Goal: Task Accomplishment & Management: Manage account settings

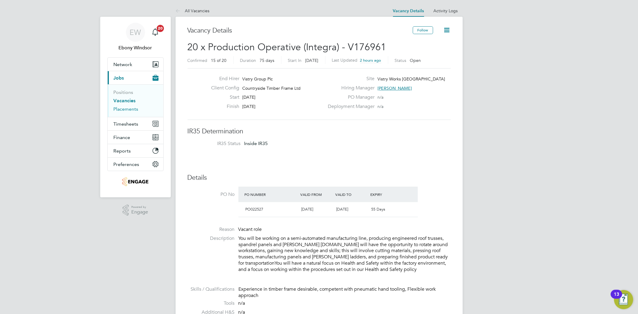
click at [127, 109] on link "Placements" at bounding box center [126, 109] width 25 height 6
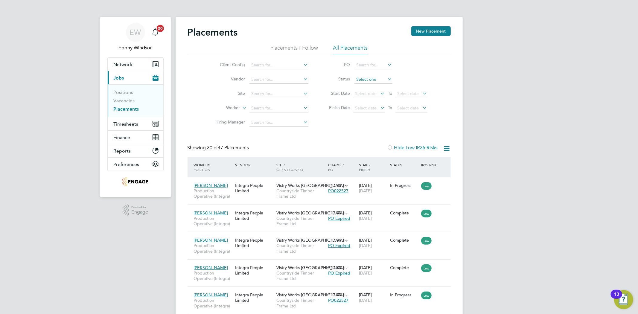
drag, startPoint x: 368, startPoint y: 79, endPoint x: 364, endPoint y: 77, distance: 4.0
click at [365, 77] on input at bounding box center [373, 79] width 38 height 8
click at [368, 108] on li "In Progress" at bounding box center [373, 111] width 39 height 8
type input "In Progress"
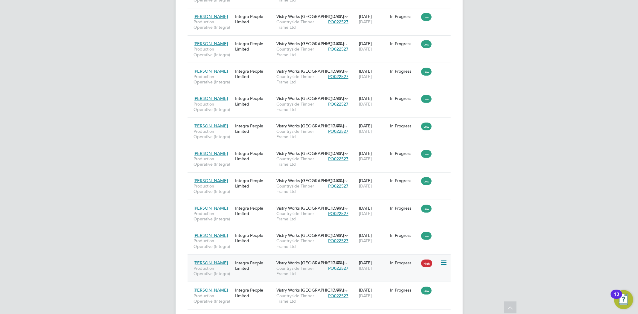
click at [427, 267] on span "High" at bounding box center [426, 264] width 11 height 8
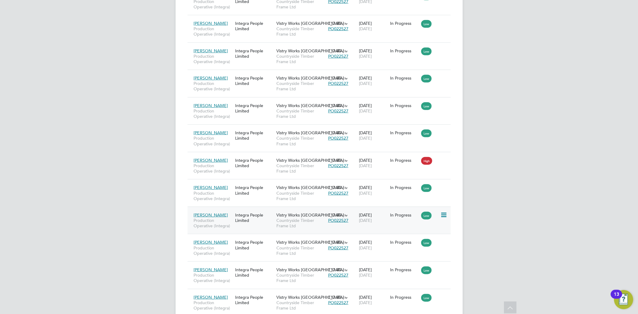
scroll to position [366, 0]
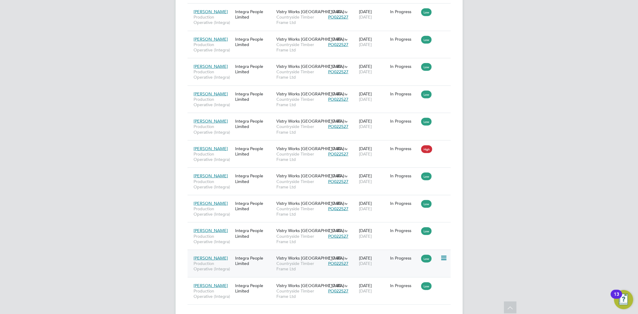
click at [445, 255] on icon at bounding box center [443, 258] width 6 height 7
click at [284, 261] on span "Countryside Timber Frame Ltd" at bounding box center [300, 266] width 49 height 11
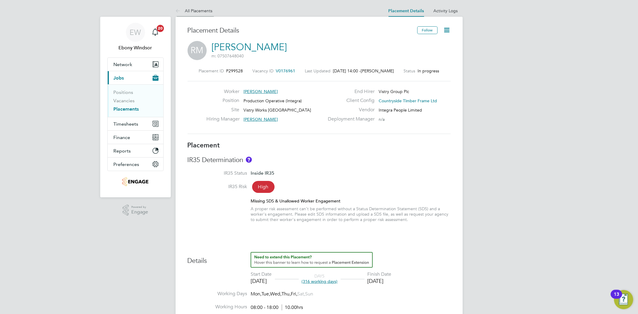
click at [176, 12] on icon at bounding box center [179, 10] width 7 height 7
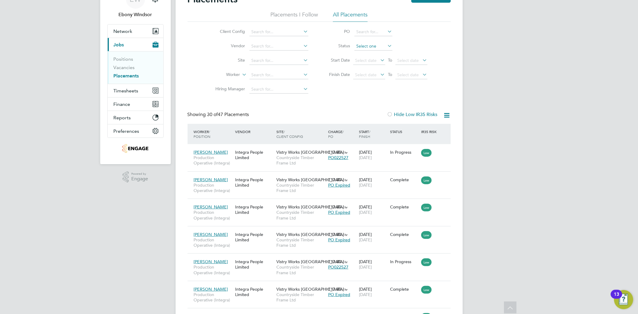
click at [366, 45] on input at bounding box center [373, 46] width 38 height 8
click at [372, 76] on li "In Progress" at bounding box center [373, 78] width 39 height 8
type input "In Progress"
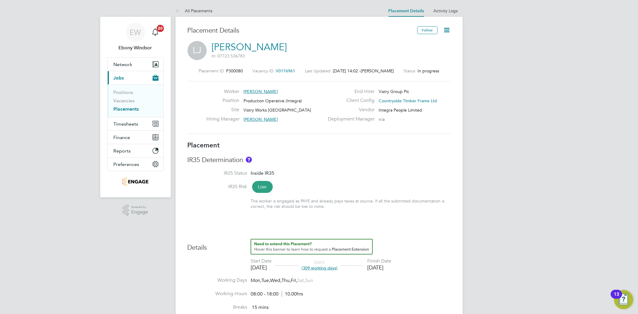
click at [443, 28] on icon at bounding box center [446, 29] width 7 height 7
click at [438, 43] on li "Edit Placement e" at bounding box center [428, 44] width 44 height 8
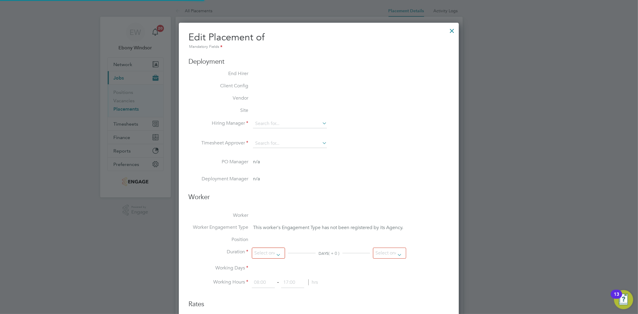
type input "[PERSON_NAME]"
type input "[DATE]"
type input "08:00"
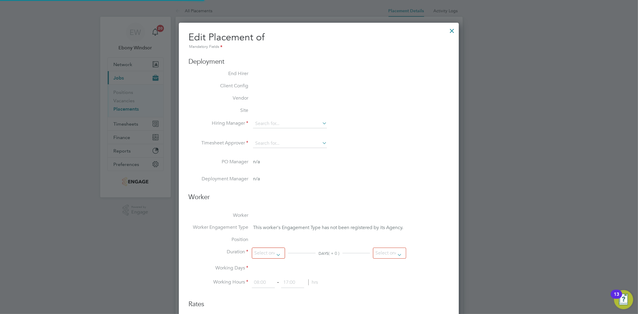
type input "18:00"
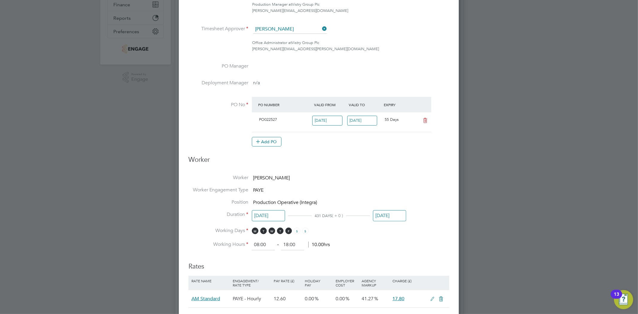
click at [399, 210] on input "[DATE]" at bounding box center [389, 215] width 33 height 11
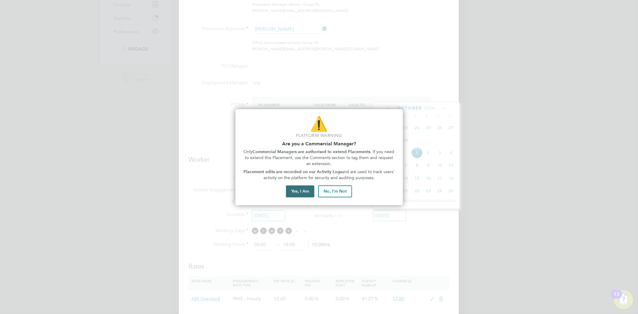
click at [292, 188] on button "Yes, I Am" at bounding box center [300, 191] width 28 height 12
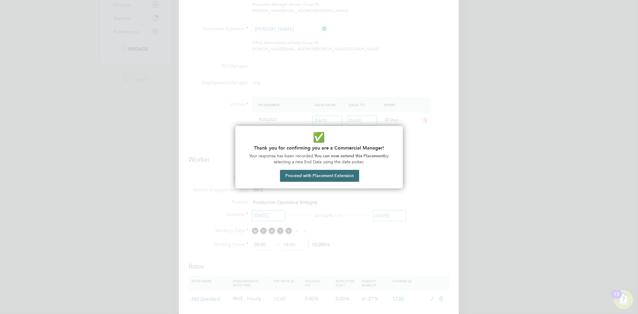
click at [310, 175] on button "Proceed with Placement Extension" at bounding box center [319, 176] width 79 height 12
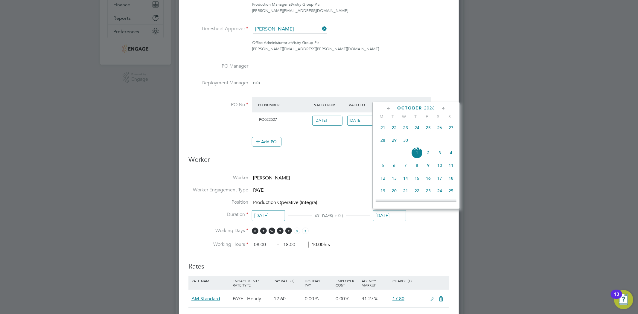
click at [420, 106] on span "October" at bounding box center [409, 108] width 25 height 5
click at [415, 108] on div "[DATE]" at bounding box center [416, 108] width 81 height 6
click at [430, 194] on span "[DATE]" at bounding box center [428, 193] width 11 height 11
type input "[DATE]"
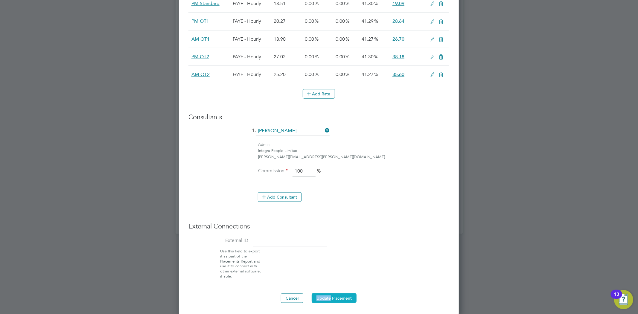
drag, startPoint x: 331, startPoint y: 291, endPoint x: 330, endPoint y: 296, distance: 5.1
click at [330, 296] on button "Update Placement" at bounding box center [334, 298] width 45 height 10
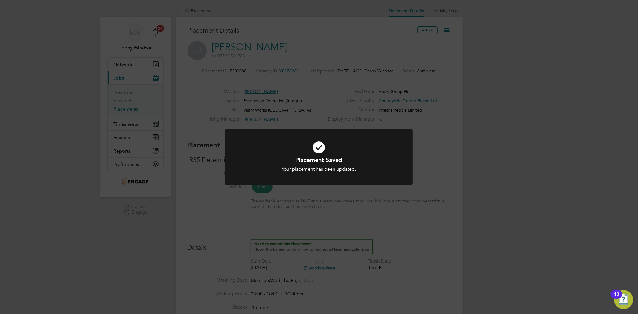
click at [320, 154] on icon at bounding box center [319, 147] width 156 height 23
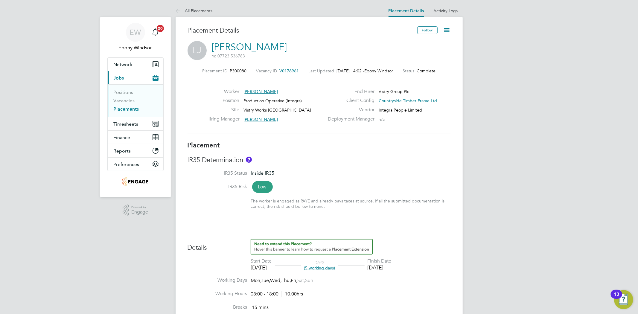
click at [130, 109] on link "Placements" at bounding box center [126, 109] width 25 height 6
